Goal: Complete application form: Complete application form

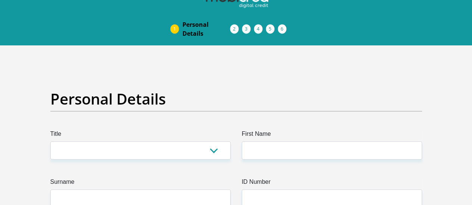
scroll to position [15, 0]
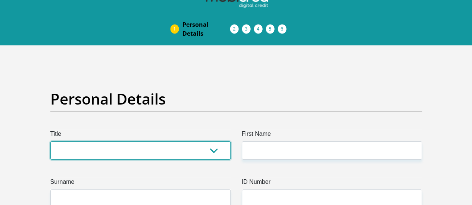
click at [213, 142] on select "Mr Ms Mrs Dr [PERSON_NAME]" at bounding box center [140, 151] width 180 height 18
select select "Ms"
click at [50, 142] on select "Mr Ms Mrs Dr [PERSON_NAME]" at bounding box center [140, 151] width 180 height 18
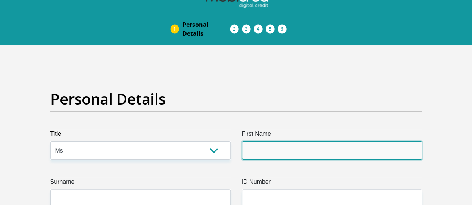
click at [267, 142] on input "First Name" at bounding box center [332, 151] width 180 height 18
type input "Zethu"
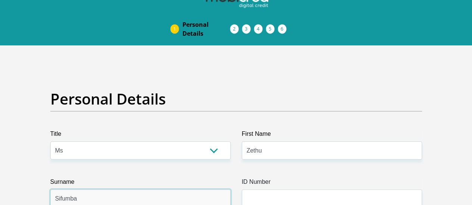
type input "Sifumba"
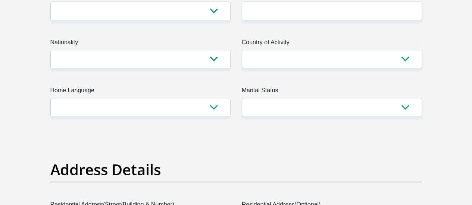
scroll to position [127, 0]
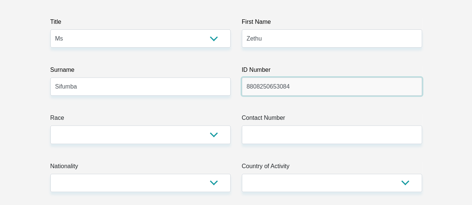
type input "8808250653084"
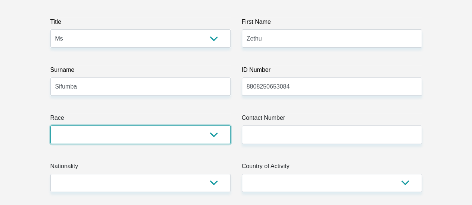
click at [181, 126] on select "Black Coloured Indian White Other" at bounding box center [140, 135] width 180 height 18
select select "1"
click at [50, 126] on select "Black Coloured Indian White Other" at bounding box center [140, 135] width 180 height 18
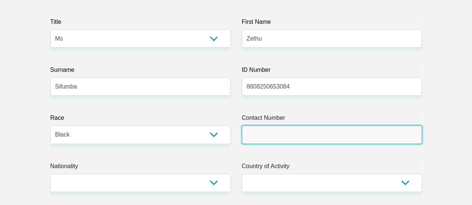
click at [293, 126] on input "Contact Number" at bounding box center [332, 135] width 180 height 18
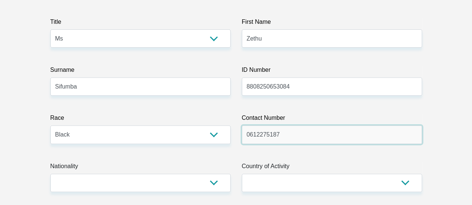
type input "0612275187"
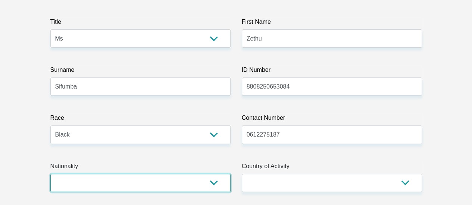
click at [212, 174] on select "South Africa Afghanistan Aland Islands Albania Algeria America Samoa American V…" at bounding box center [140, 183] width 180 height 18
select select "ZAF"
click at [50, 174] on select "South Africa Afghanistan Aland Islands Albania Algeria America Samoa American V…" at bounding box center [140, 183] width 180 height 18
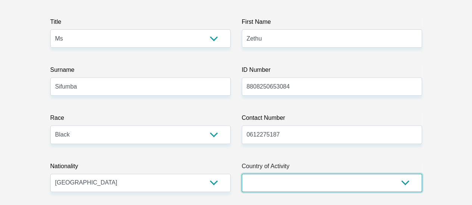
click at [266, 174] on select "South Africa Afghanistan Aland Islands Albania Algeria America Samoa American V…" at bounding box center [332, 183] width 180 height 18
click at [242, 174] on select "South Africa Afghanistan Aland Islands Albania Algeria America Samoa American V…" at bounding box center [332, 183] width 180 height 18
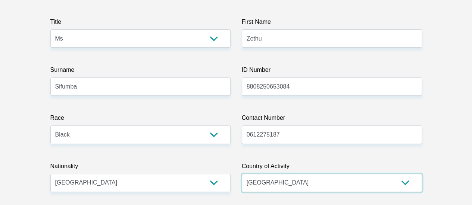
select select "ZAF"
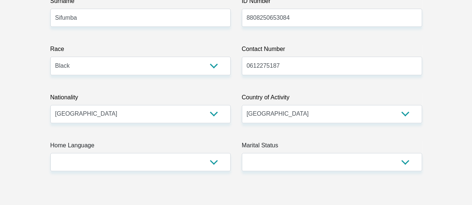
scroll to position [202, 0]
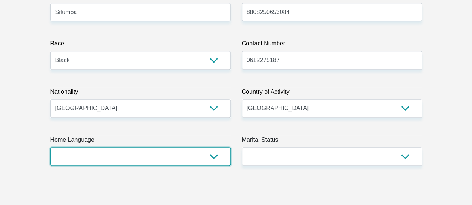
click at [210, 148] on select "Afrikaans English Sepedi South Ndebele Southern Sotho Swati Tsonga Tswana Venda…" at bounding box center [140, 157] width 180 height 18
select select "xho"
click at [50, 148] on select "Afrikaans English Sepedi South Ndebele Southern Sotho Swati Tsonga Tswana Venda…" at bounding box center [140, 157] width 180 height 18
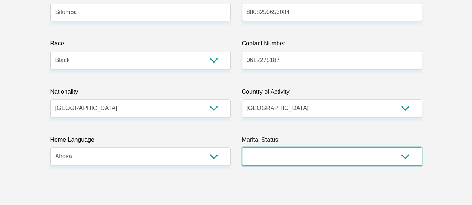
click at [277, 148] on select "Married ANC Single Divorced Widowed Married COP or Customary Law" at bounding box center [332, 157] width 180 height 18
select select "2"
click at [242, 148] on select "Married ANC Single Divorced Widowed Married COP or Customary Law" at bounding box center [332, 157] width 180 height 18
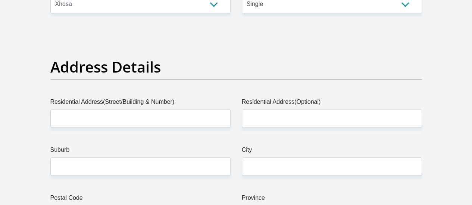
scroll to position [381, 0]
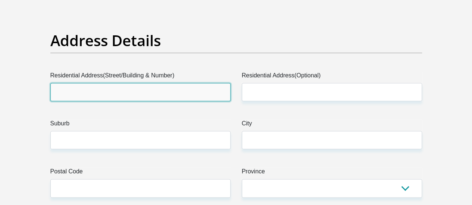
click at [115, 83] on input "Residential Address(Street/Building & Number)" at bounding box center [140, 92] width 180 height 18
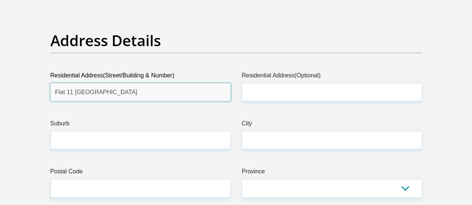
type input "Flat 11 Semmeda Heights"
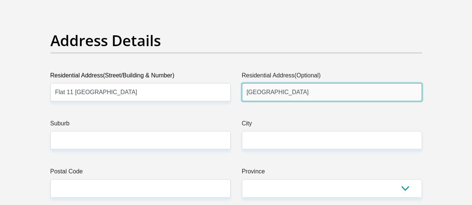
type input "8 Smart Street"
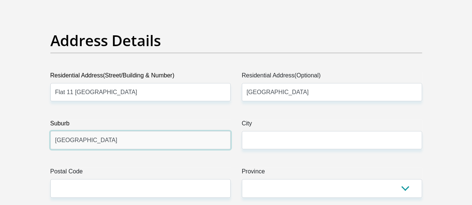
type input "Sydenham"
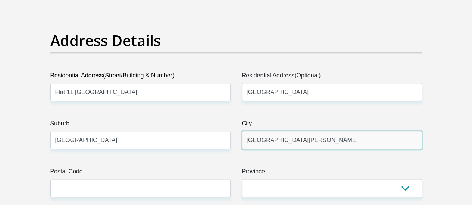
type input "Port Elizabeth"
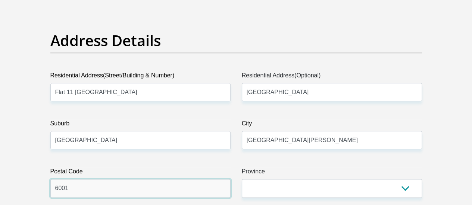
type input "6001"
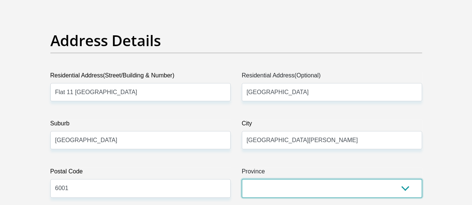
select select "Eastern Cape"
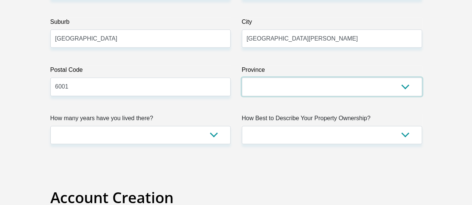
scroll to position [455, 0]
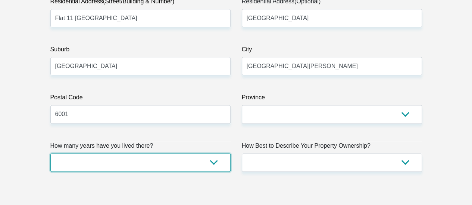
click at [212, 154] on select "less than 1 year 1-3 years 3-5 years 5+ years" at bounding box center [140, 163] width 180 height 18
select select "5"
click at [50, 154] on select "less than 1 year 1-3 years 3-5 years 5+ years" at bounding box center [140, 163] width 180 height 18
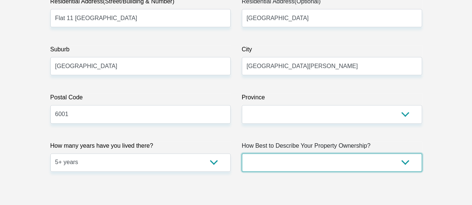
click at [308, 154] on select "Owned Rented Family Owned Company Dwelling" at bounding box center [332, 163] width 180 height 18
select select "Owned"
click at [242, 154] on select "Owned Rented Family Owned Company Dwelling" at bounding box center [332, 163] width 180 height 18
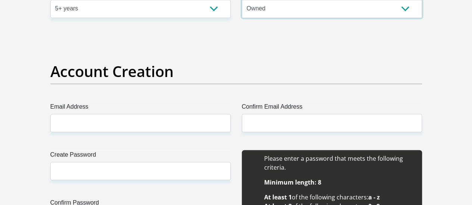
scroll to position [650, 0]
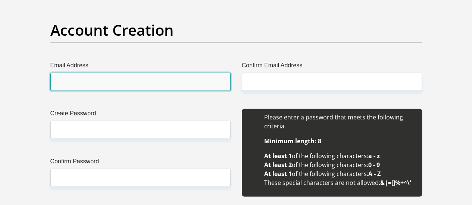
click at [134, 73] on input "Email Address" at bounding box center [140, 82] width 180 height 18
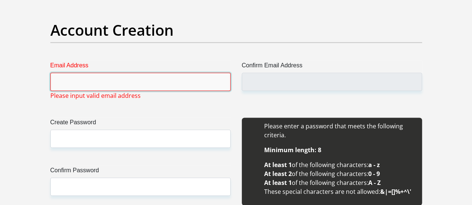
type input "e"
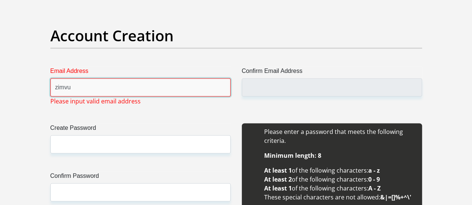
scroll to position [676, 0]
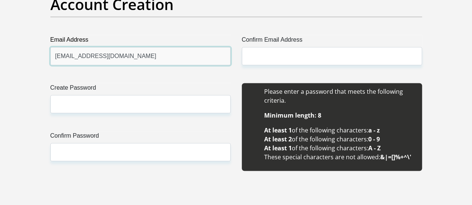
drag, startPoint x: 139, startPoint y: 24, endPoint x: 46, endPoint y: 31, distance: 92.7
click at [46, 35] on div "Email Address zimvuzethu@gmail.com Please input valid email address" at bounding box center [140, 50] width 191 height 30
type input "zimvuzethu@gmail.com"
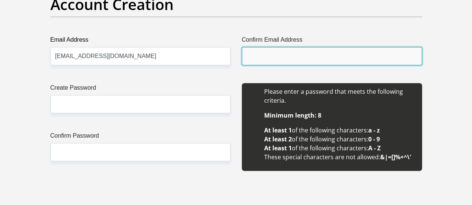
click at [259, 47] on input "Confirm Email Address" at bounding box center [332, 56] width 180 height 18
paste input "zimvuzethu@gmail.com"
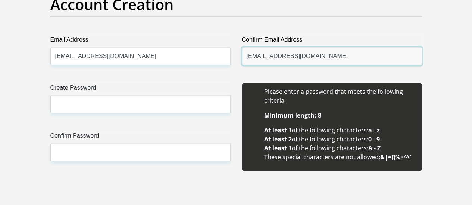
type input "zimvuzethu@gmail.com"
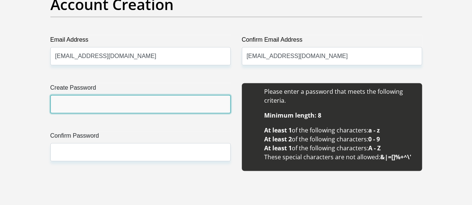
click at [146, 95] on input "Create Password" at bounding box center [140, 104] width 180 height 18
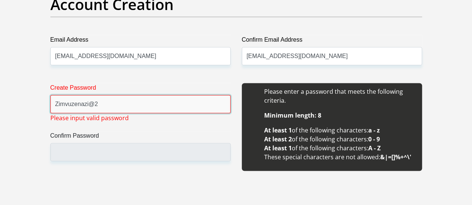
drag, startPoint x: 111, startPoint y: 76, endPoint x: 37, endPoint y: 82, distance: 74.5
drag, startPoint x: 88, startPoint y: 135, endPoint x: 97, endPoint y: 126, distance: 12.4
click at [97, 126] on div "Create Password Zimvuzenazi@2 Please input valid password Confirm Password" at bounding box center [140, 131] width 191 height 96
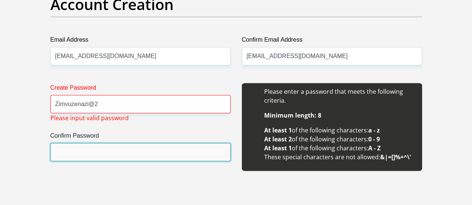
click at [97, 143] on input "Confirm Password" at bounding box center [140, 152] width 180 height 18
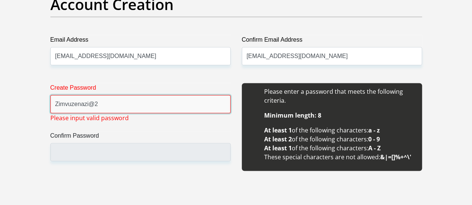
click at [94, 95] on input "Zimvuzenazi@2" at bounding box center [140, 104] width 180 height 18
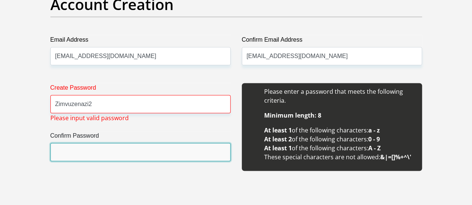
click at [81, 143] on input "Confirm Password" at bounding box center [140, 152] width 180 height 18
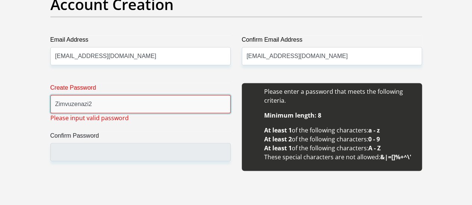
click at [109, 95] on input "Zimvuzenazi2" at bounding box center [140, 104] width 180 height 18
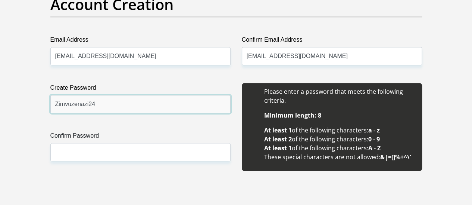
type input "Zimvuzenazi24"
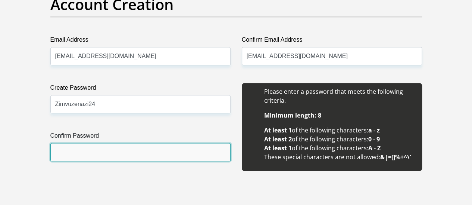
click at [78, 143] on input "Confirm Password" at bounding box center [140, 152] width 180 height 18
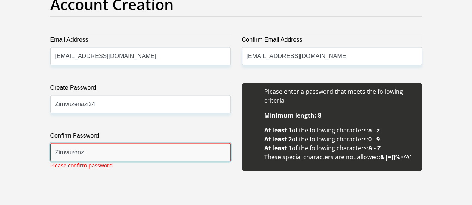
drag, startPoint x: 78, startPoint y: 121, endPoint x: 123, endPoint y: 157, distance: 58.1
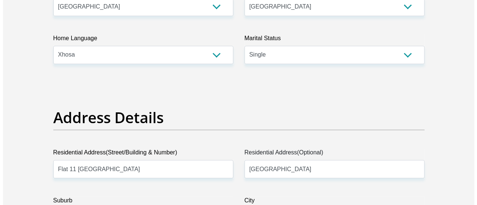
scroll to position [303, 0]
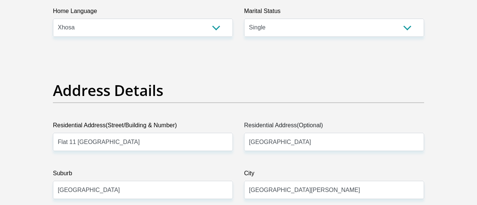
type input "Zimvuzenz"
click at [427, 120] on div "Address Details" at bounding box center [238, 102] width 383 height 40
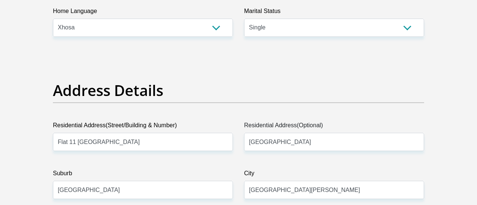
drag, startPoint x: 459, startPoint y: 128, endPoint x: 453, endPoint y: 141, distance: 15.3
click at [338, 196] on input "Port Elizabeth" at bounding box center [334, 190] width 180 height 18
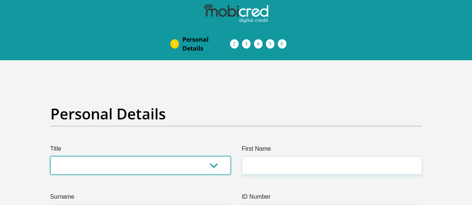
click at [106, 157] on select "Mr Ms Mrs Dr Other" at bounding box center [140, 166] width 180 height 18
select select "Ms"
click at [50, 157] on select "Mr Ms Mrs Dr Other" at bounding box center [140, 166] width 180 height 18
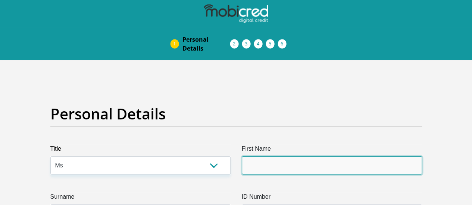
click at [324, 157] on input "First Name" at bounding box center [332, 166] width 180 height 18
type input "Zethu"
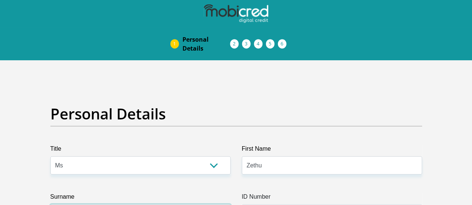
type input "Sifumba"
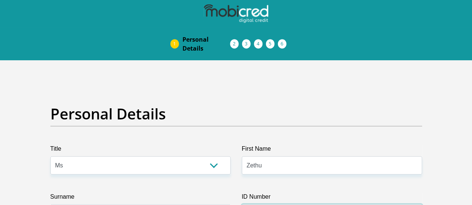
type input "8808250653084"
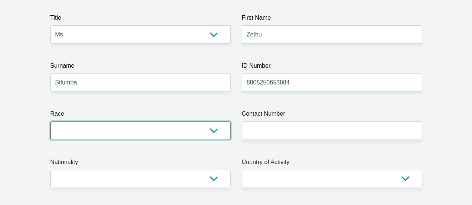
select select "1"
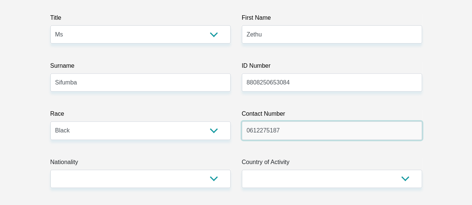
type input "0612275187"
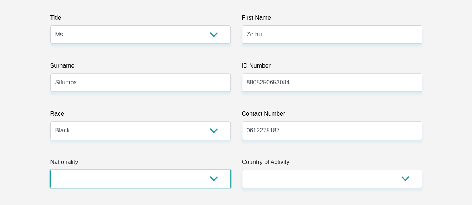
select select "ZAF"
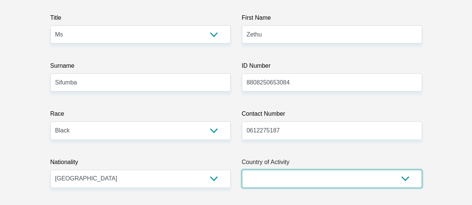
select select "ZAF"
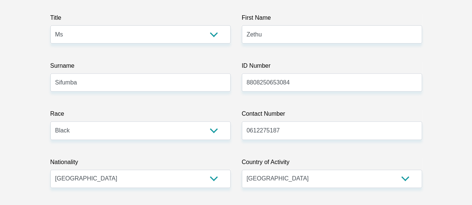
scroll to position [134, 0]
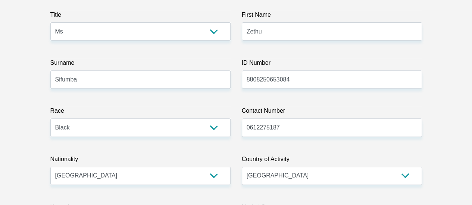
select select "xho"
select select "2"
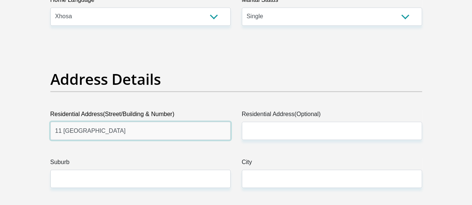
type input "11 Semmeda Heights"
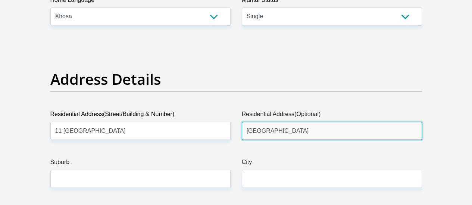
type input "8 Smart Street"
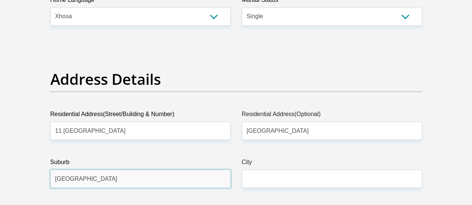
type input "Sydenham"
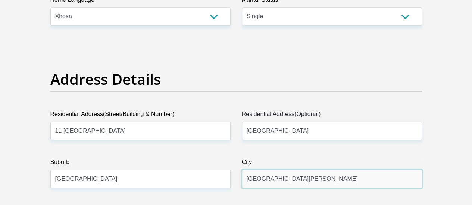
type input "Port Elizabeth"
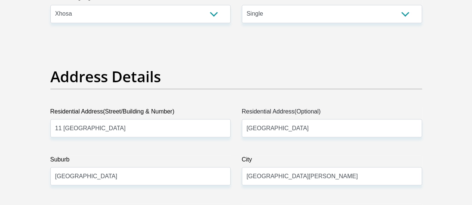
type input "6001"
select select "Eastern Cape"
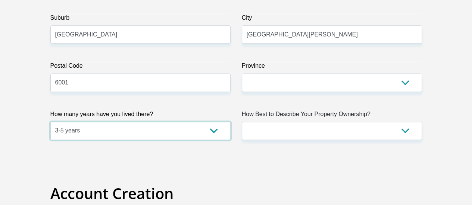
select select "5"
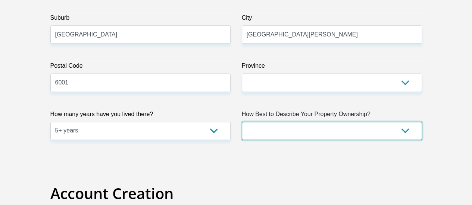
select select "Owned"
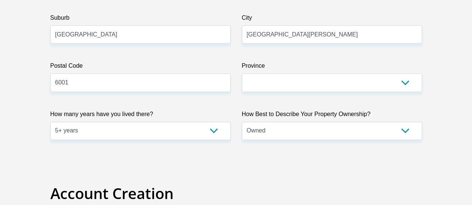
scroll to position [601, 0]
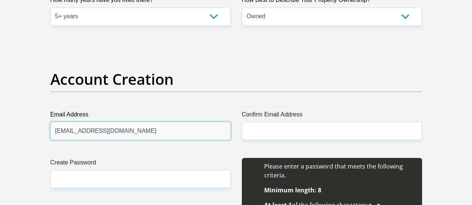
type input "zimvuzethu@gmail.com"
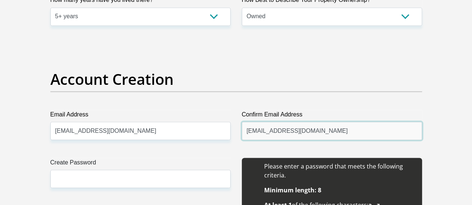
type input "zimvuzethu@gmail.com"
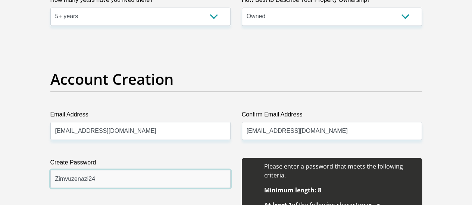
type input "Zimvuzenazi24"
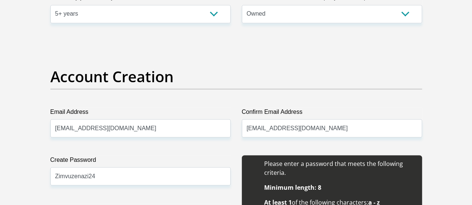
scroll to position [783, 0]
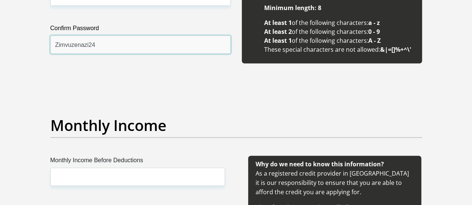
type input "Zimvuzenazi24"
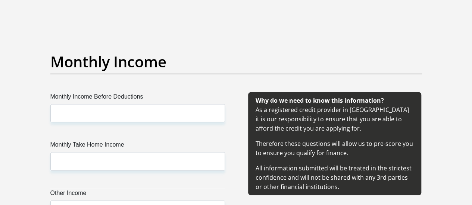
scroll to position [875, 0]
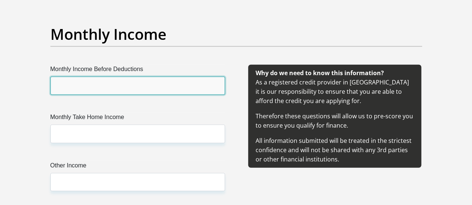
click at [73, 77] on input "Monthly Income Before Deductions" at bounding box center [137, 86] width 174 height 18
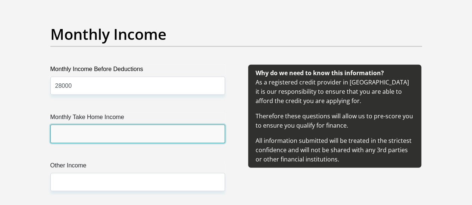
click at [67, 125] on input "Monthly Take Home Income" at bounding box center [137, 134] width 174 height 18
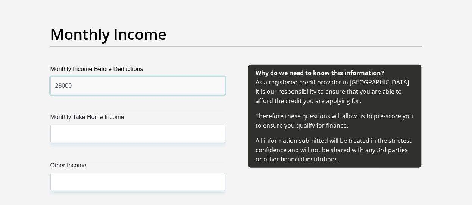
click at [61, 77] on input "28000" at bounding box center [137, 86] width 174 height 18
type input "27000"
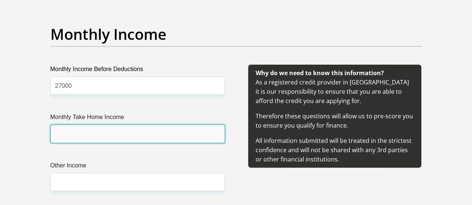
click at [58, 125] on input "Monthly Take Home Income" at bounding box center [137, 134] width 174 height 18
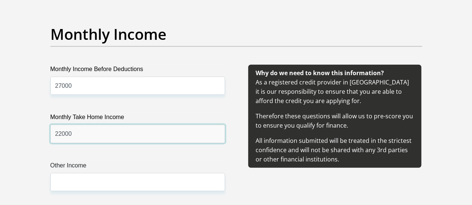
type input "22000"
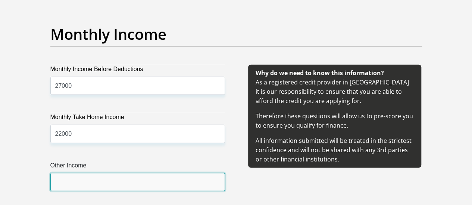
click at [60, 173] on input "Other Income" at bounding box center [137, 182] width 174 height 18
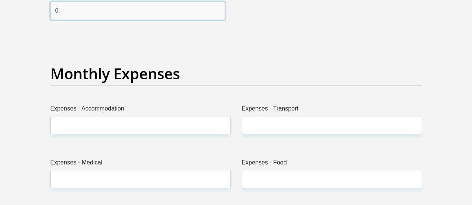
scroll to position [1025, 0]
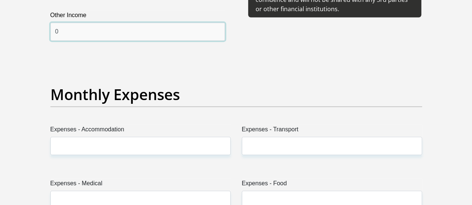
type input "0"
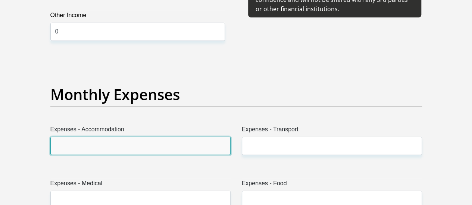
click at [121, 137] on input "Expenses - Accommodation" at bounding box center [140, 146] width 180 height 18
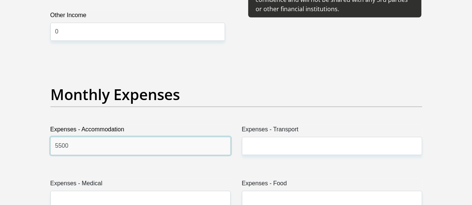
type input "5500"
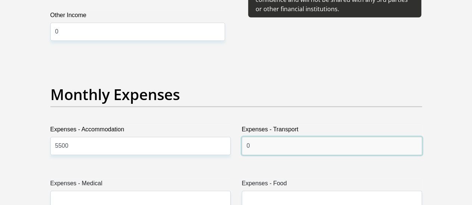
type input "0"
click at [276, 137] on input "0" at bounding box center [332, 146] width 180 height 18
type input "500"
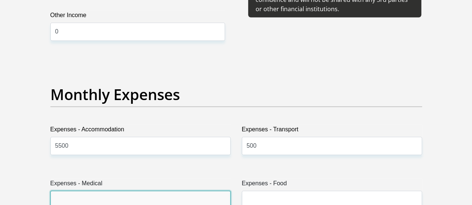
click at [166, 191] on input "Expenses - Medical" at bounding box center [140, 200] width 180 height 18
type input "0"
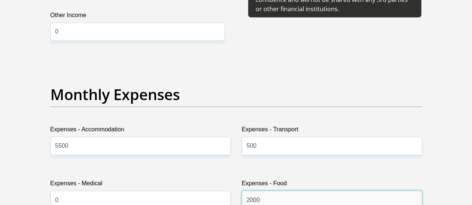
type input "2000"
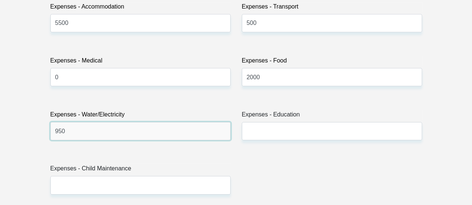
type input "950"
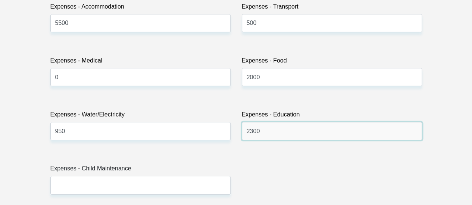
type input "2300"
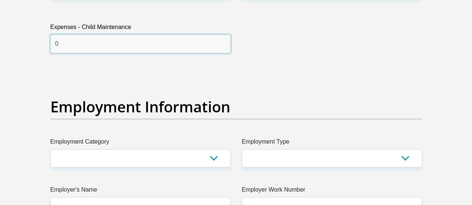
scroll to position [1337, 0]
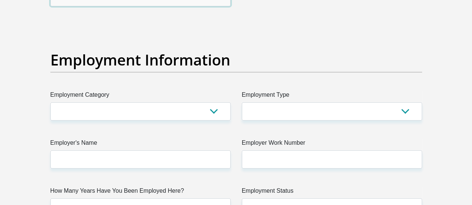
type input "0"
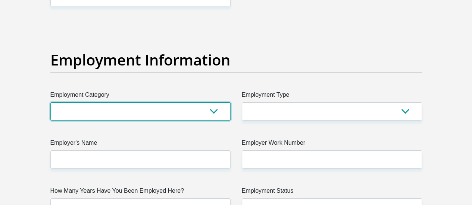
click at [215, 103] on select "AGRICULTURE ALCOHOL & TOBACCO CONSTRUCTION MATERIALS METALLURGY EQUIPMENT FOR R…" at bounding box center [140, 112] width 180 height 18
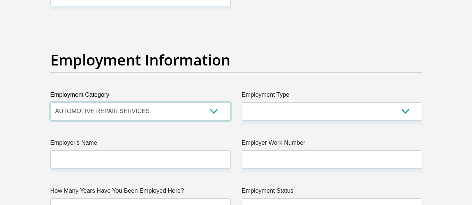
select select "28"
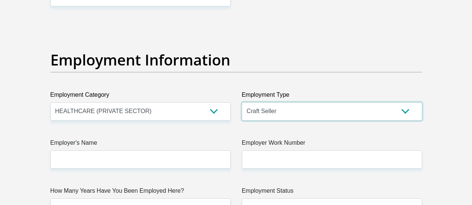
select select "College/Lecturer"
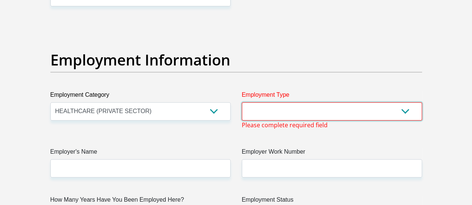
click at [413, 103] on select "College/Lecturer Craft Seller Creative Driver Executive Farmer Forces - Non Com…" at bounding box center [332, 112] width 180 height 18
select select "Production/Manufacturing"
click at [242, 103] on select "College/Lecturer Craft Seller Creative Driver Executive Farmer Forces - Non Com…" at bounding box center [332, 112] width 180 height 18
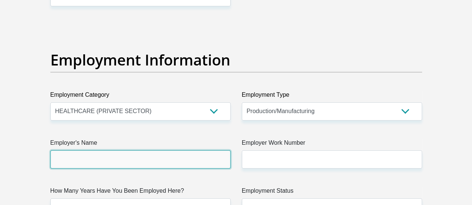
click at [173, 151] on input "Employer's Name" at bounding box center [140, 160] width 180 height 18
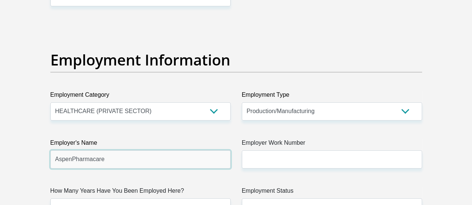
type input "AspenPharmacare"
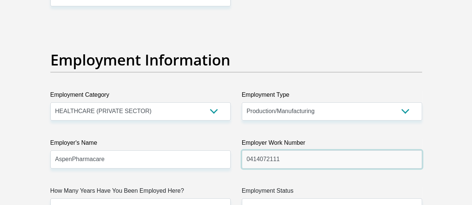
type input "0414072111"
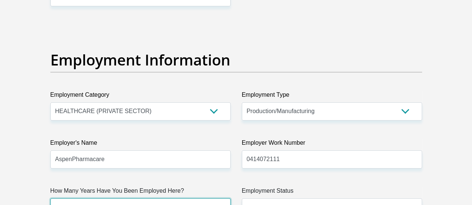
click at [148, 199] on select "less than 1 year 1-3 years 3-5 years 5+ years" at bounding box center [140, 208] width 180 height 18
select select "48"
click at [50, 199] on select "less than 1 year 1-3 years 3-5 years 5+ years" at bounding box center [140, 208] width 180 height 18
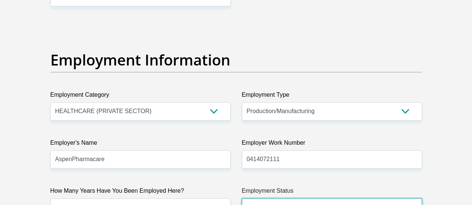
click at [321, 199] on select "Permanent/Full-time Part-time/Casual Contract Worker Self-Employed Housewife Re…" at bounding box center [332, 208] width 180 height 18
select select "1"
click at [242, 199] on select "Permanent/Full-time Part-time/Casual Contract Worker Self-Employed Housewife Re…" at bounding box center [332, 208] width 180 height 18
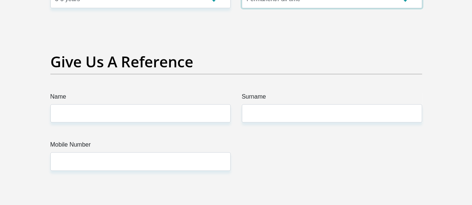
scroll to position [1566, 0]
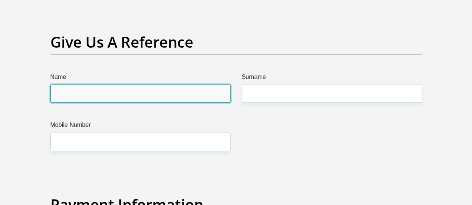
click at [169, 85] on input "Name" at bounding box center [140, 94] width 180 height 18
type input "Esethu"
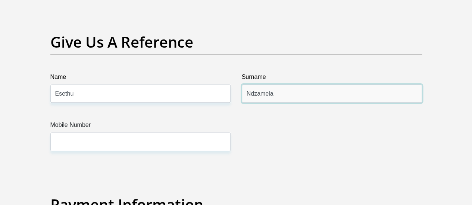
type input "Ndzamela"
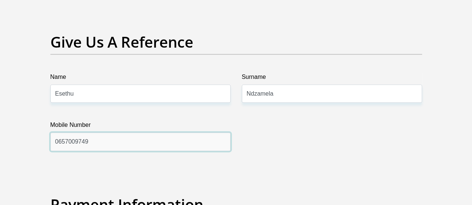
type input "0657009749"
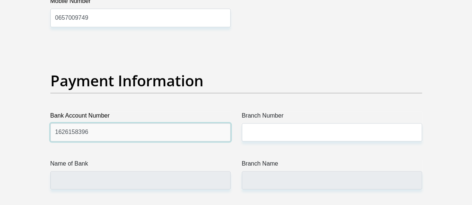
type input "1626158396"
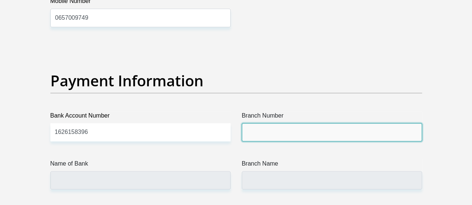
click at [276, 123] on input "Branch Number" at bounding box center [332, 132] width 180 height 18
paste input "470010."
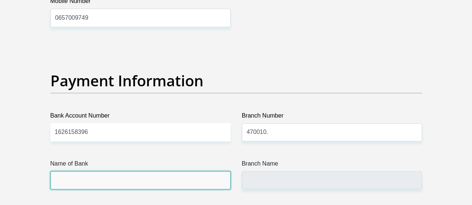
click at [184, 172] on input "Name of Bank" at bounding box center [140, 181] width 180 height 18
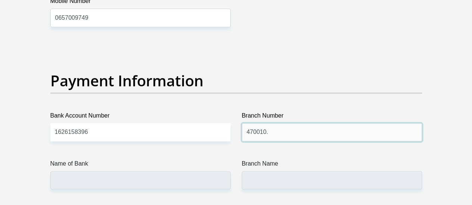
click at [294, 123] on input "470010." at bounding box center [332, 132] width 180 height 18
type input "470010"
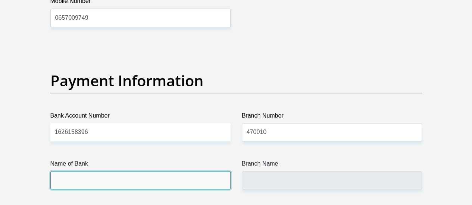
type input "CAPITEC BANK LIMITED"
type input "CAPITEC BANK CPC"
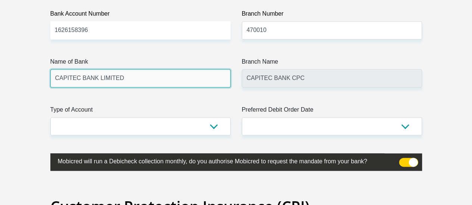
scroll to position [1788, 0]
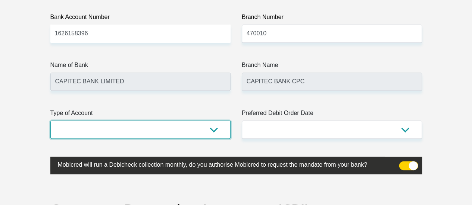
click at [219, 121] on select "Cheque Savings" at bounding box center [140, 130] width 180 height 18
select select "SAV"
click at [50, 121] on select "Cheque Savings" at bounding box center [140, 130] width 180 height 18
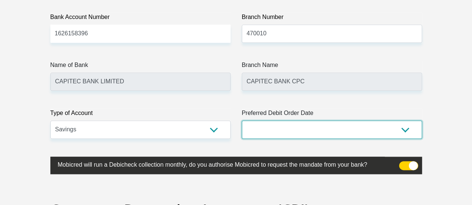
click at [267, 121] on select "1st 2nd 3rd 4th 5th 7th 18th 19th 20th 21st 22nd 23rd 24th 25th 26th 27th 28th …" at bounding box center [332, 130] width 180 height 18
select select "26"
click at [242, 121] on select "1st 2nd 3rd 4th 5th 7th 18th 19th 20th 21st 22nd 23rd 24th 25th 26th 27th 28th …" at bounding box center [332, 130] width 180 height 18
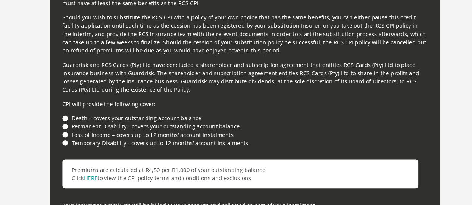
scroll to position [2062, 0]
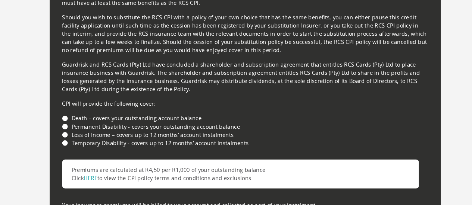
click at [65, 113] on li "Death – covers your outstanding account balance" at bounding box center [235, 117] width 347 height 8
click at [64, 129] on li "Loss of Income – covers up to 12 months’ account instalments" at bounding box center [235, 133] width 347 height 8
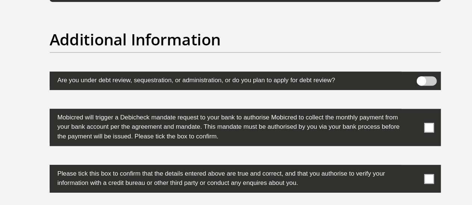
scroll to position [2334, 0]
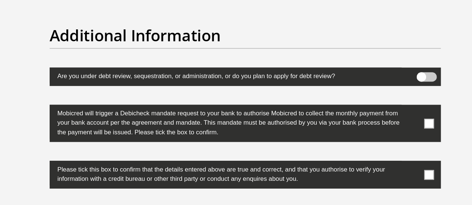
drag, startPoint x: 410, startPoint y: 104, endPoint x: 406, endPoint y: 105, distance: 4.3
click at [406, 110] on label at bounding box center [235, 127] width 371 height 35
click at [396, 112] on input "checkbox" at bounding box center [396, 112] width 0 height 0
click at [405, 163] on label at bounding box center [235, 176] width 371 height 26
click at [396, 165] on input "checkbox" at bounding box center [396, 165] width 0 height 0
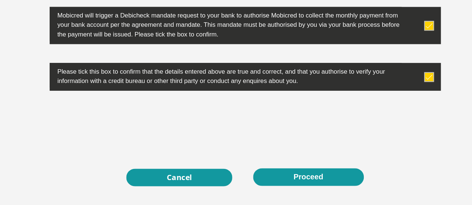
scroll to position [2467, 0]
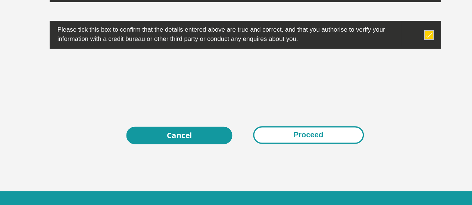
click at [298, 130] on button "Proceed" at bounding box center [295, 138] width 105 height 17
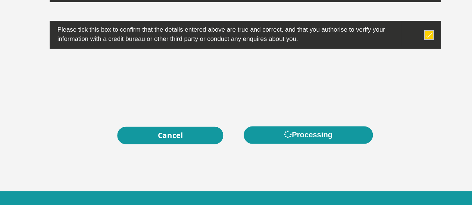
scroll to position [0, 0]
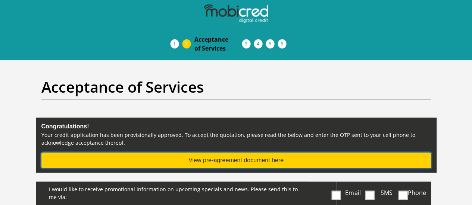
click at [240, 153] on button "View pre-agreement document here" at bounding box center [235, 161] width 389 height 16
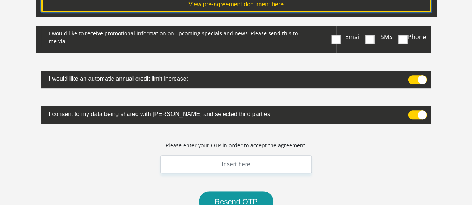
scroll to position [157, 0]
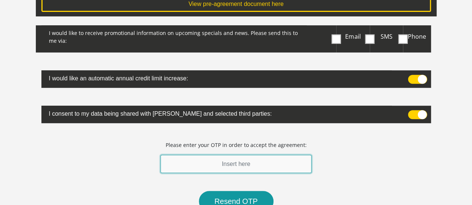
click at [264, 155] on input "text" at bounding box center [235, 164] width 151 height 18
type input "444973"
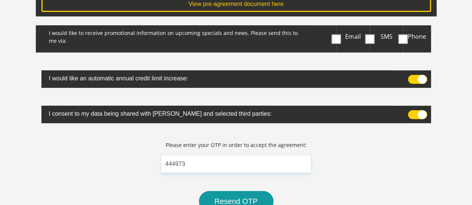
click at [332, 34] on span at bounding box center [335, 38] width 9 height 9
click at [337, 27] on input "Email" at bounding box center [337, 27] width 0 height 0
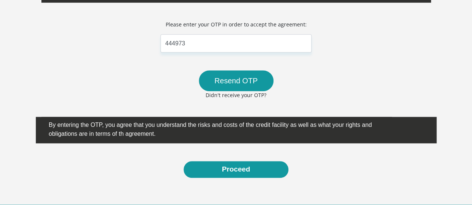
scroll to position [291, 0]
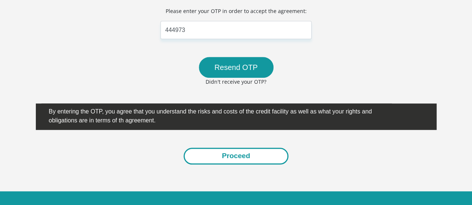
click at [243, 148] on button "Proceed" at bounding box center [235, 156] width 105 height 17
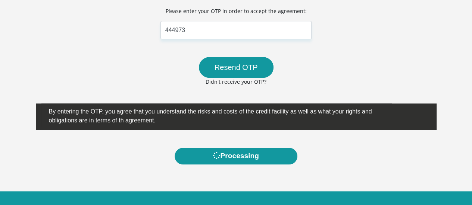
scroll to position [0, 0]
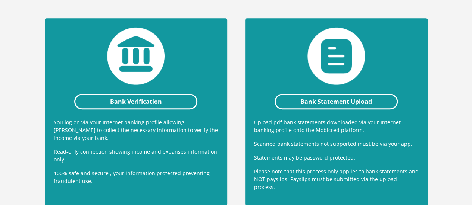
scroll to position [186, 0]
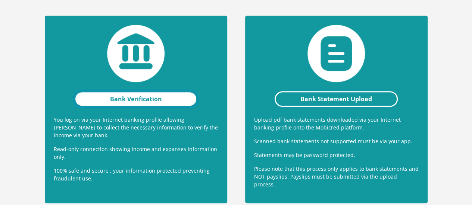
click at [126, 91] on link "Bank Verification" at bounding box center [135, 99] width 123 height 16
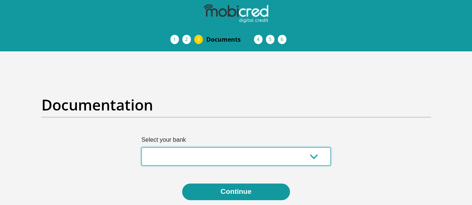
click at [166, 148] on select "Absa Capitec Bank Discovery Bank First National Bank Nedbank Standard Bank Tyme…" at bounding box center [235, 157] width 189 height 18
select select "{"id":"2","title":"Capitec Bank","institution":"Capitec","alias":"capitec","cou…"
click at [141, 148] on select "Absa Capitec Bank Discovery Bank First National Bank Nedbank Standard Bank Tyme…" at bounding box center [235, 157] width 189 height 18
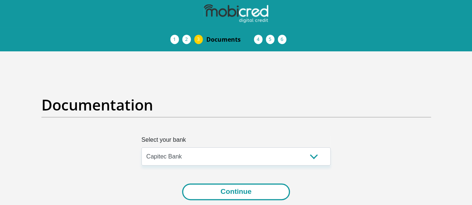
click at [207, 184] on button "Continue" at bounding box center [236, 192] width 108 height 17
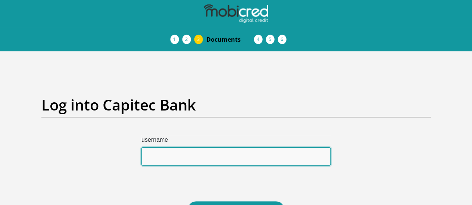
click at [168, 148] on input "username" at bounding box center [235, 157] width 189 height 18
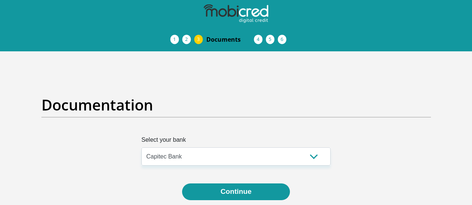
select select "{"id":"2","title":"Capitec Bank","institution":"Capitec","alias":"capitec","cou…"
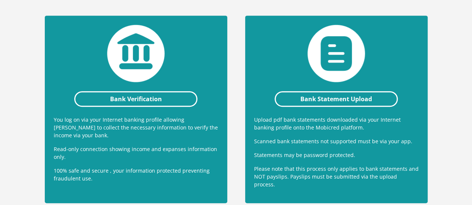
scroll to position [186, 0]
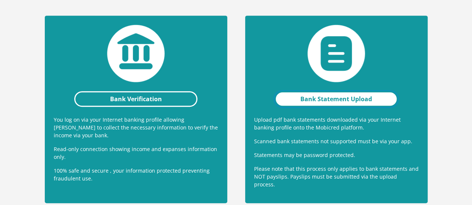
click at [321, 91] on link "Bank Statement Upload" at bounding box center [335, 99] width 123 height 16
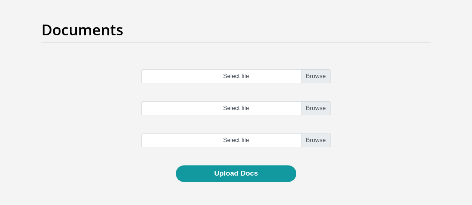
scroll to position [68, 0]
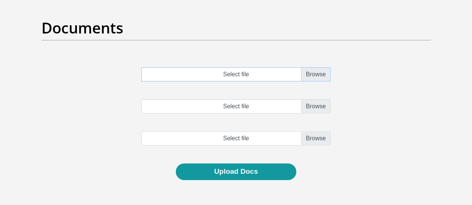
click at [315, 67] on input "Select file" at bounding box center [235, 74] width 189 height 14
type input "C:\fakepath\account_statement_[DATE]_to_[DATE].pdf"
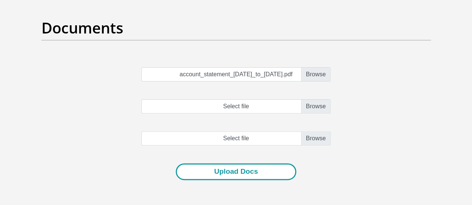
click at [232, 164] on button "Upload Docs" at bounding box center [236, 172] width 120 height 17
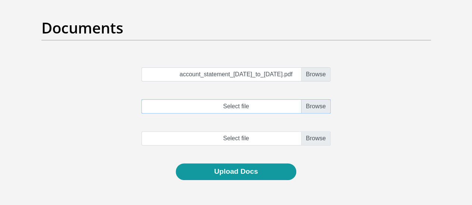
click at [316, 100] on input "Select file" at bounding box center [235, 107] width 189 height 14
type input "C:\fakepath\account_statement_[DATE]_to_[DATE].pdf"
click at [314, 132] on input "file" at bounding box center [235, 139] width 189 height 14
type input "C:\fakepath\account_statement_[DATE]_to_[DATE].pdf"
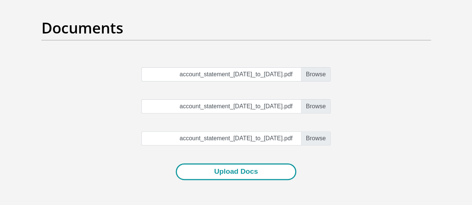
click at [267, 164] on button "Upload Docs" at bounding box center [236, 172] width 120 height 17
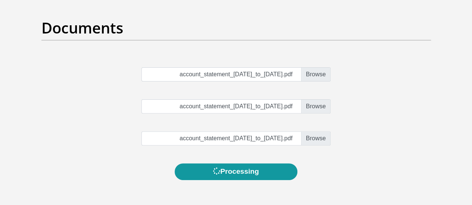
scroll to position [0, 0]
